Goal: Find contact information: Find contact information

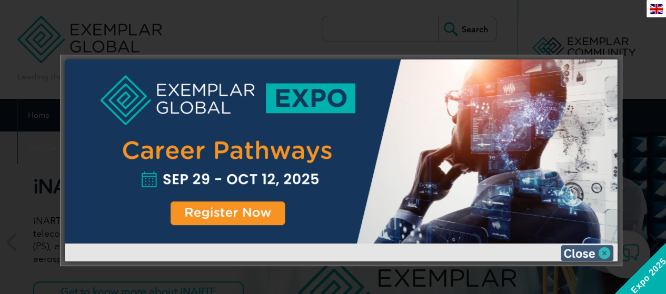
click at [605, 258] on img at bounding box center [586, 253] width 53 height 16
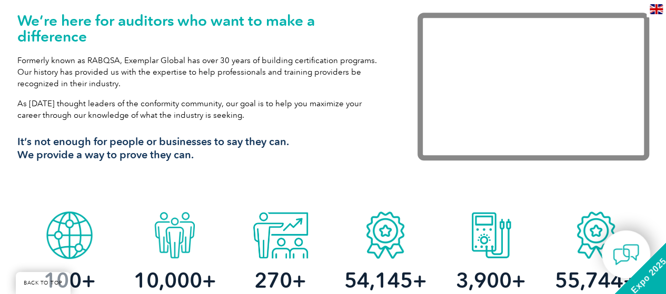
scroll to position [370, 0]
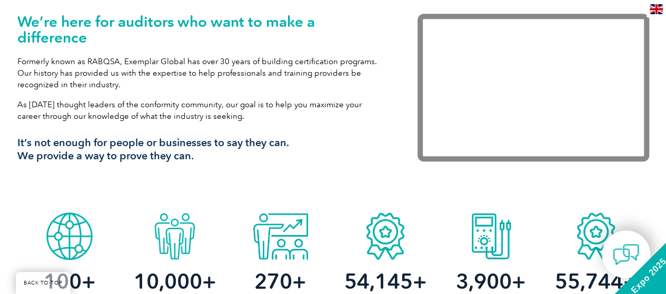
click at [660, 4] on img at bounding box center [655, 9] width 13 height 10
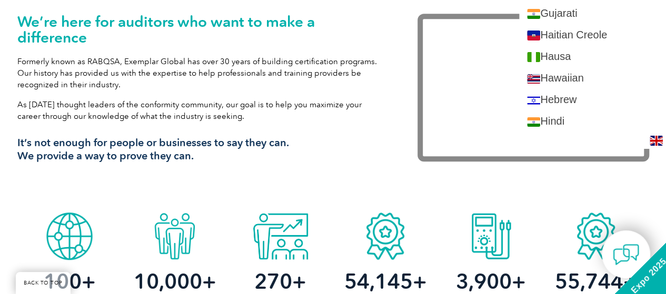
scroll to position [709, 0]
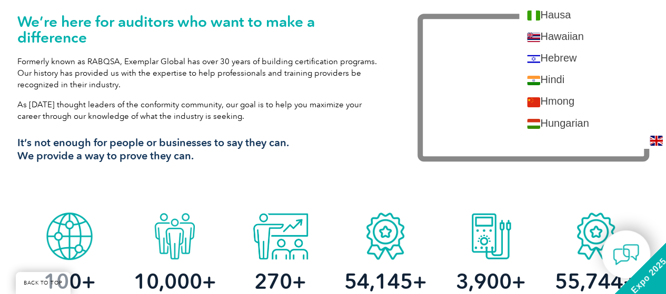
click at [558, 181] on div "We’re here for auditors who want to make a difference Formerly known as RABQSA,…" at bounding box center [332, 94] width 631 height 225
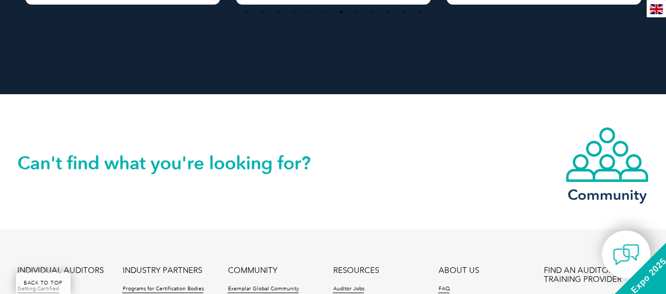
scroll to position [2586, 0]
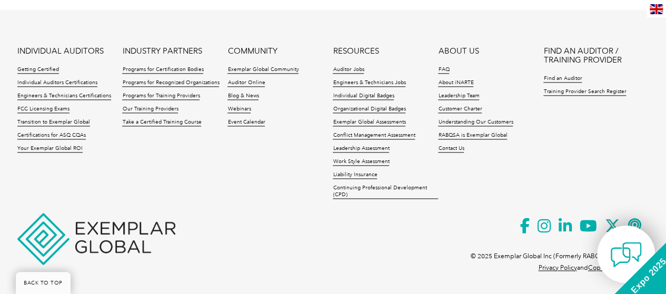
click at [626, 271] on div at bounding box center [626, 254] width 58 height 57
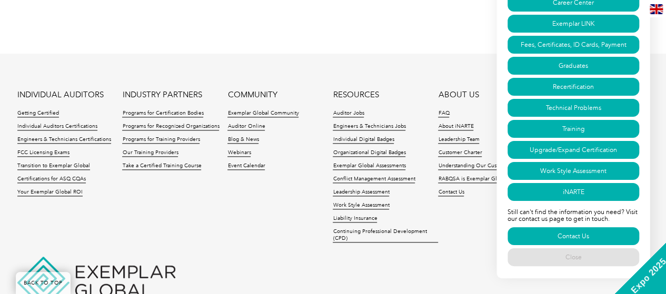
scroll to position [2567, 0]
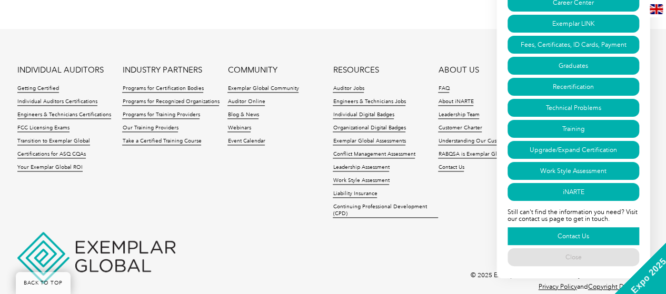
click at [607, 233] on link "Contact Us" at bounding box center [573, 236] width 132 height 18
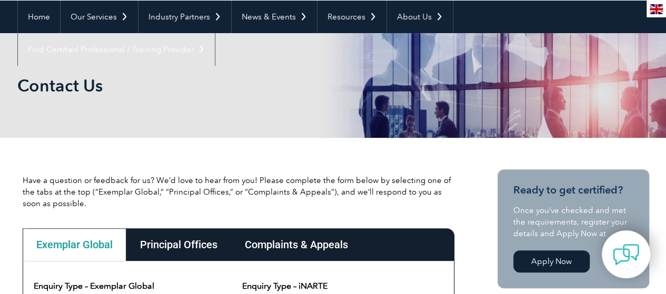
scroll to position [99, 0]
